Goal: Navigation & Orientation: Find specific page/section

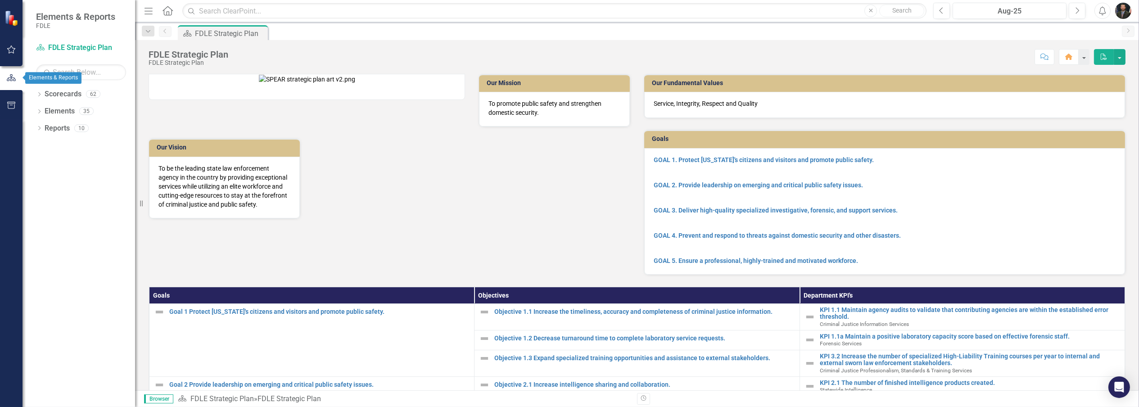
click at [8, 81] on icon "button" at bounding box center [11, 77] width 9 height 7
click at [41, 95] on icon "Dropdown" at bounding box center [39, 95] width 6 height 5
click at [45, 144] on icon "Dropdown" at bounding box center [44, 144] width 7 height 5
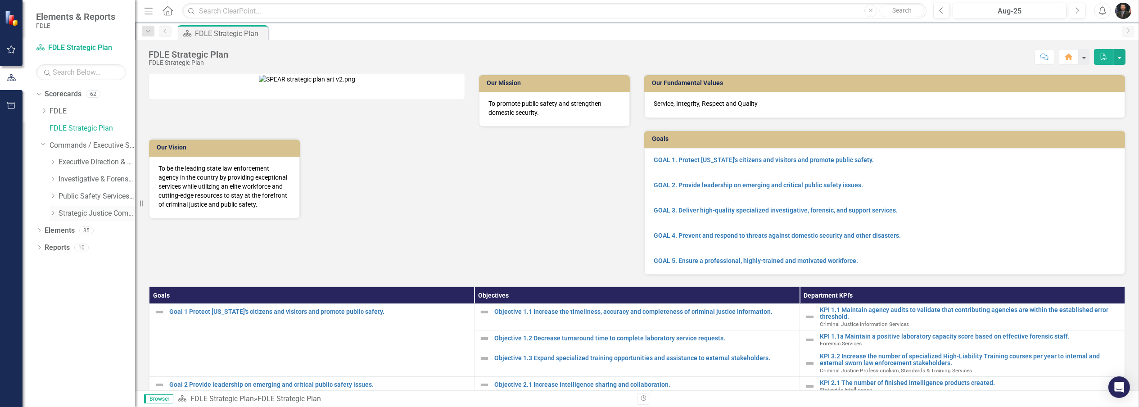
click at [89, 213] on link "Strategic Justice Command" at bounding box center [97, 213] width 77 height 10
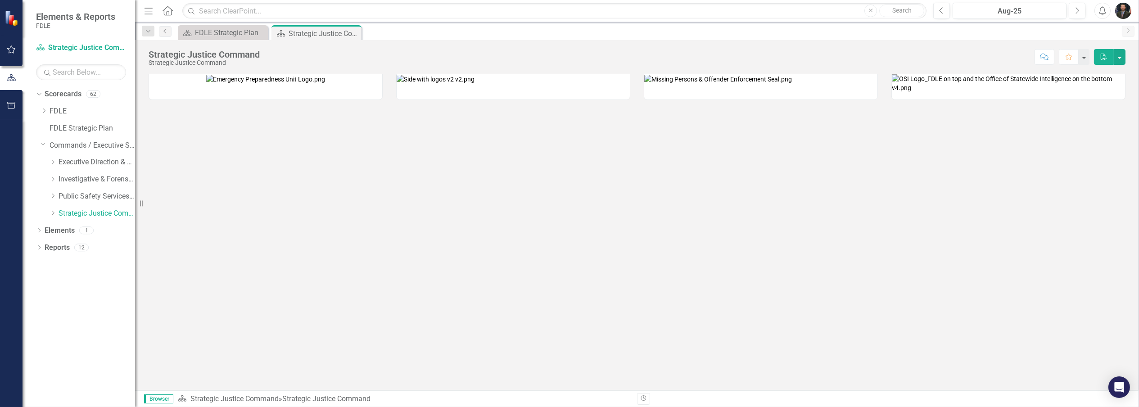
click at [569, 84] on img at bounding box center [718, 79] width 148 height 9
click at [52, 213] on icon "Dropdown" at bounding box center [53, 212] width 7 height 5
click at [75, 245] on link "Missing Persons & Offender Enforcement" at bounding box center [102, 248] width 68 height 10
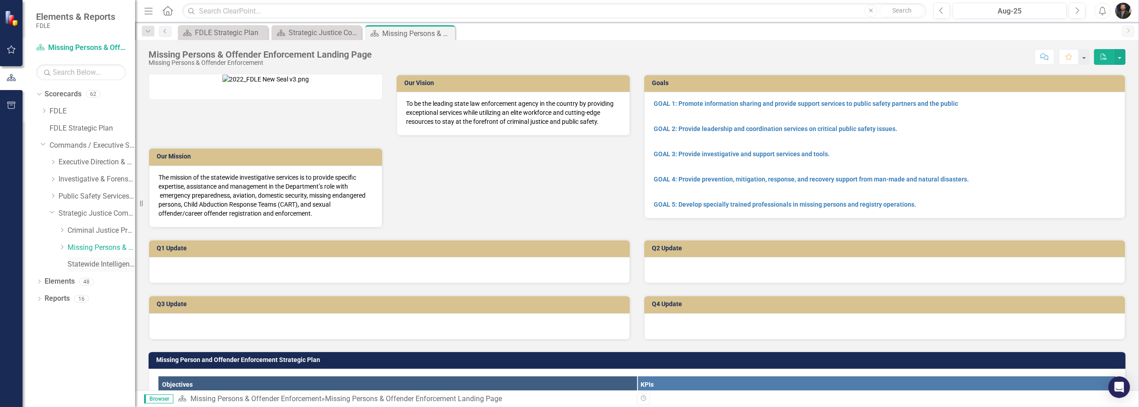
click at [101, 263] on link "Statewide Intelligence" at bounding box center [102, 264] width 68 height 10
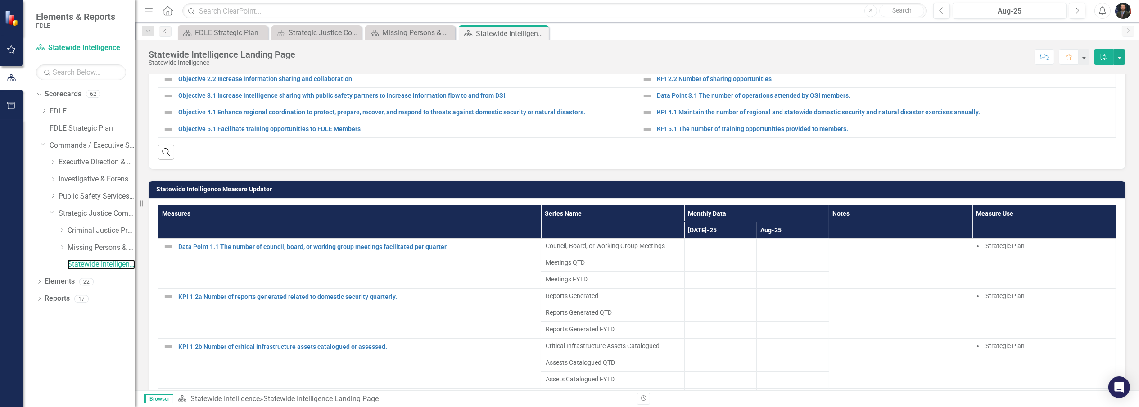
scroll to position [360, 0]
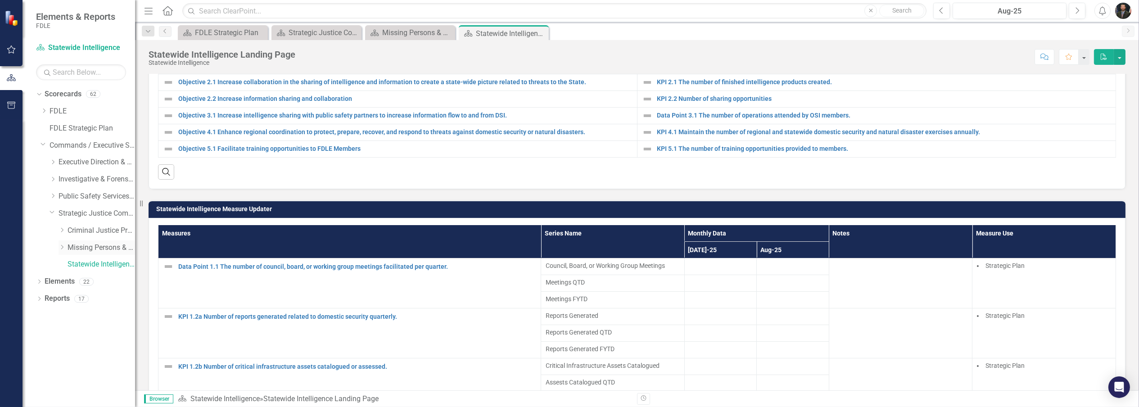
click at [108, 248] on link "Missing Persons & Offender Enforcement" at bounding box center [102, 248] width 68 height 10
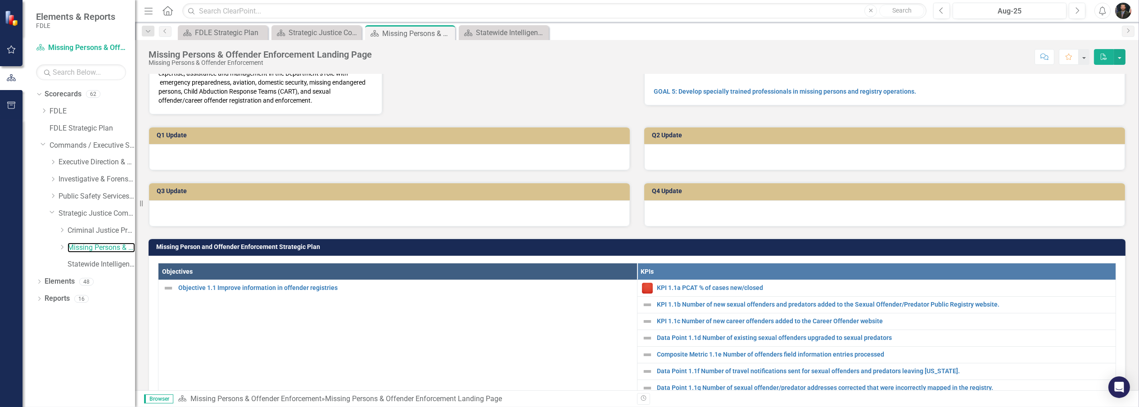
scroll to position [135, 0]
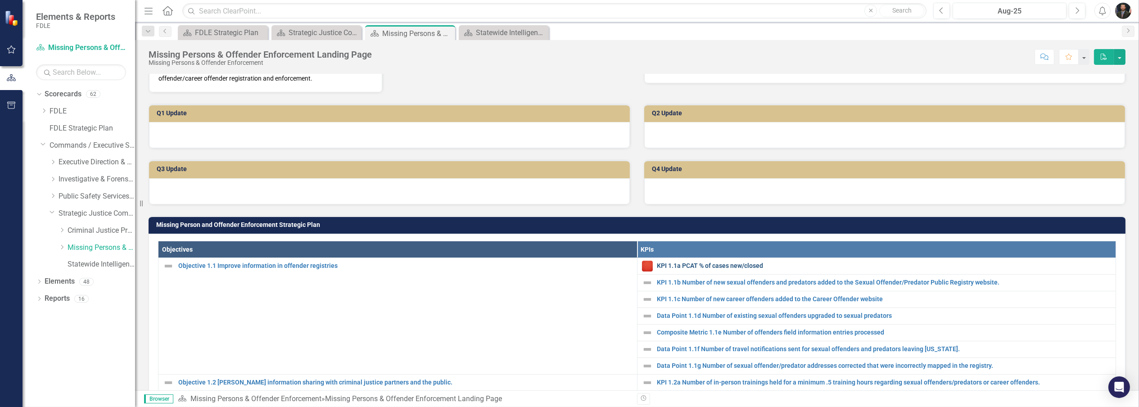
click at [569, 269] on link "KPI 1.1a PCAT % of cases new/closed" at bounding box center [884, 265] width 454 height 7
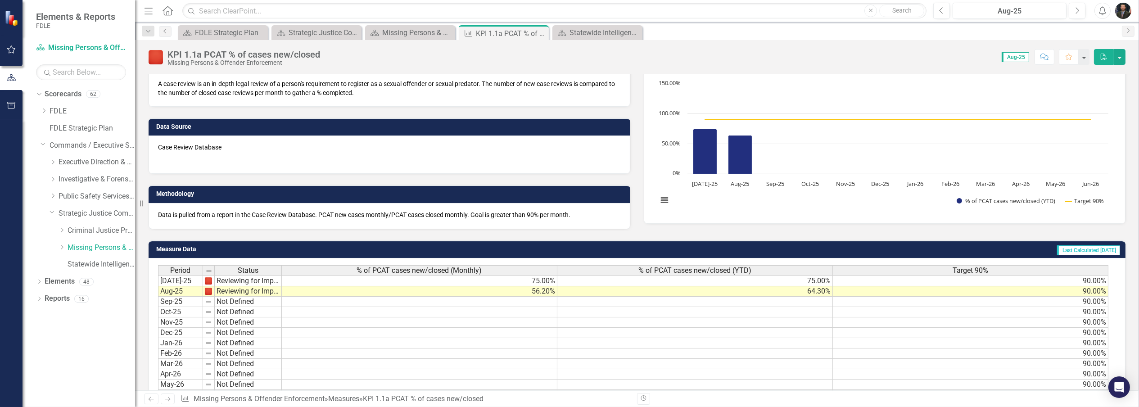
scroll to position [90, 0]
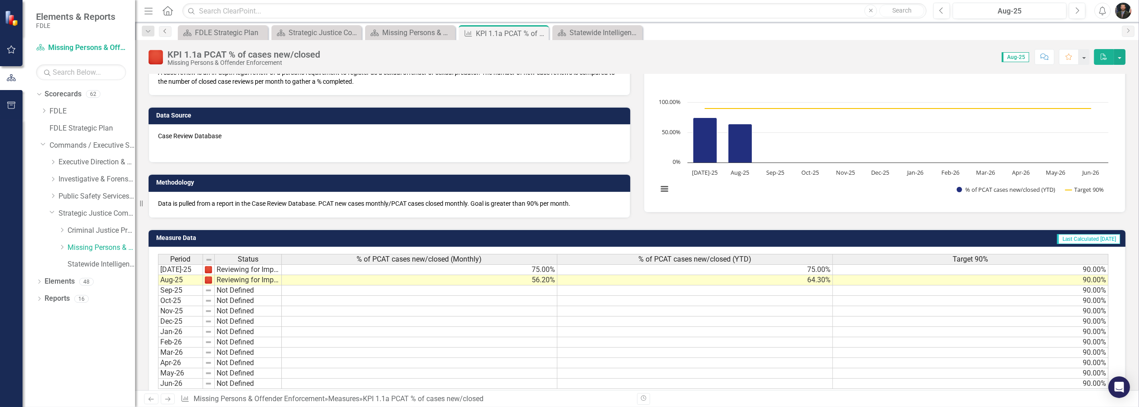
click at [161, 30] on link "Previous" at bounding box center [165, 31] width 13 height 11
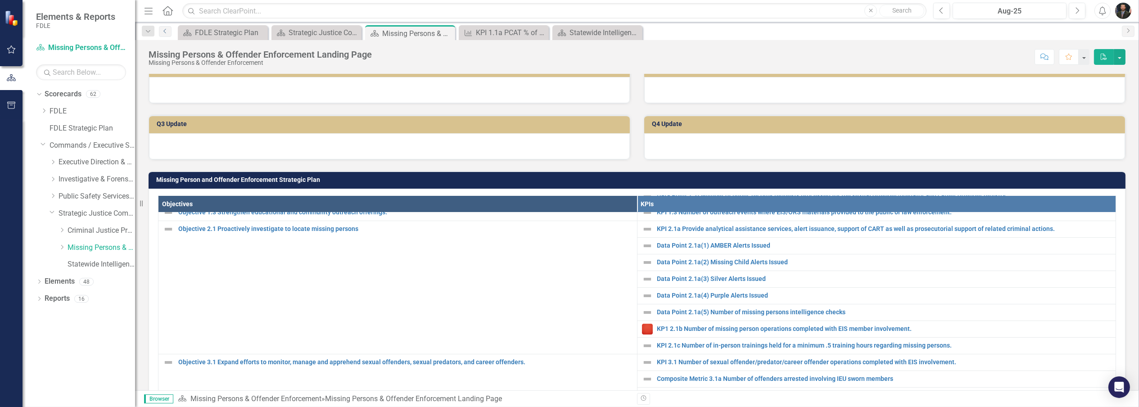
scroll to position [180, 0]
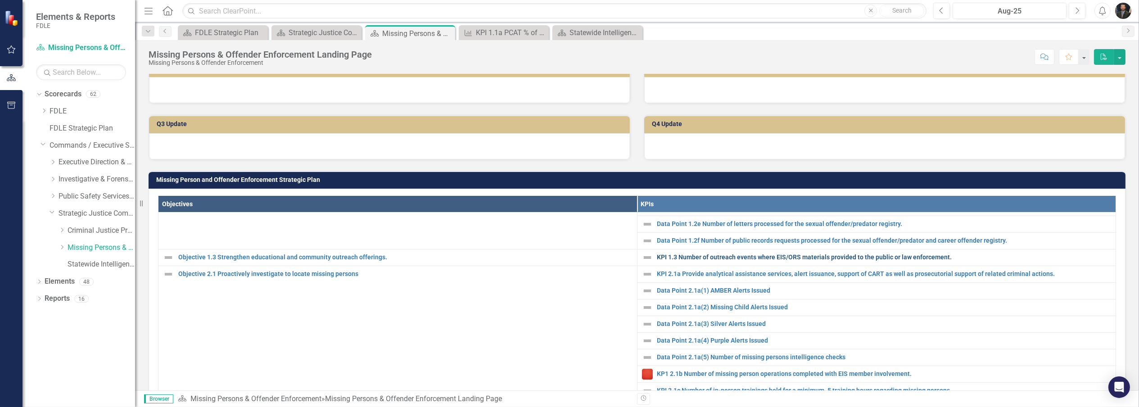
click at [569, 261] on link "KPI 1.3 Number of outreach events where EIS/ORS materials provided to the publi…" at bounding box center [884, 257] width 454 height 7
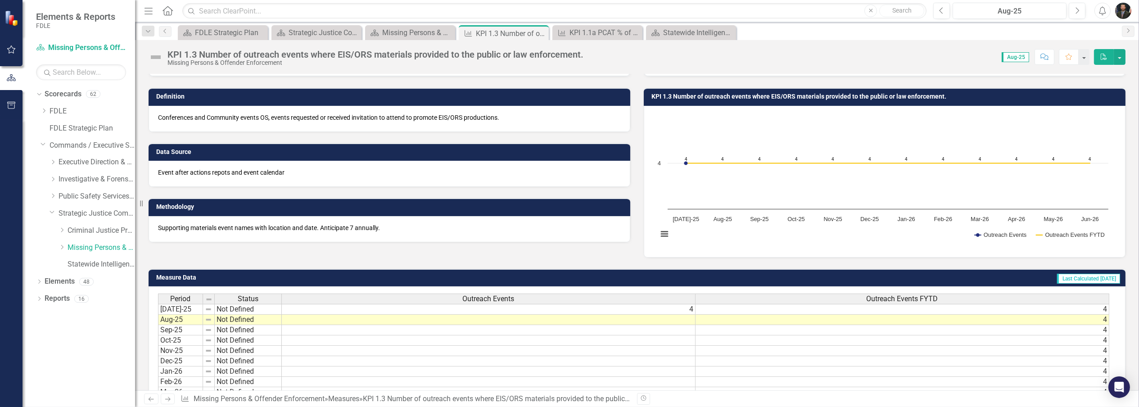
scroll to position [90, 0]
